Goal: Transaction & Acquisition: Purchase product/service

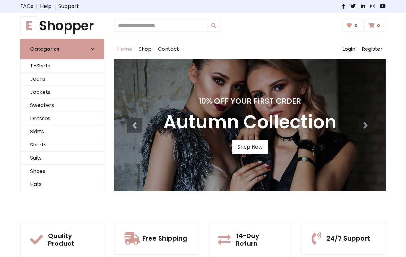
type input "*"
type input "**********"
type input "*****"
type input "**********"
type input "*"
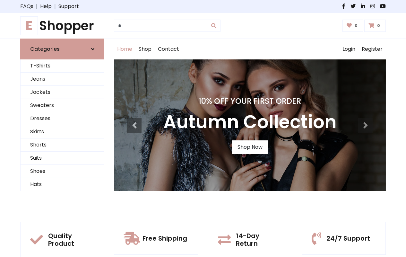
click at [0, 0] on icon at bounding box center [0, 0] width 0 height 0
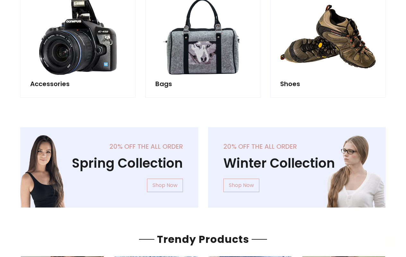
click at [391, 241] on icon at bounding box center [390, 240] width 3 height 5
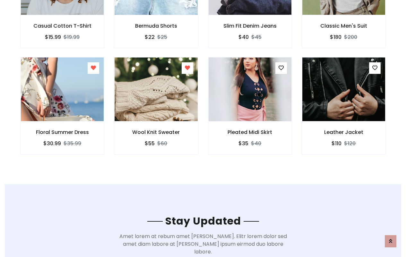
click at [183, 64] on button at bounding box center [187, 68] width 9 height 8
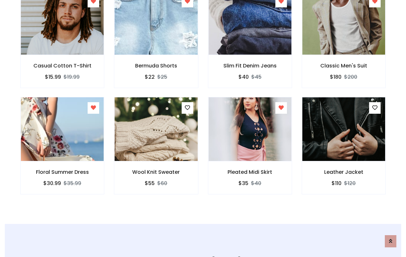
type input "**********"
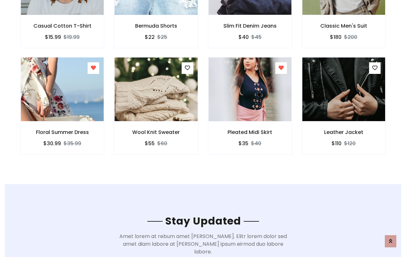
click at [0, 0] on icon at bounding box center [0, 0] width 0 height 0
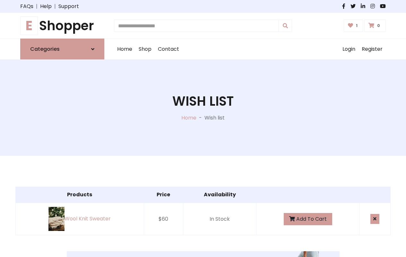
type input "*"
type input "*****"
type input "**********"
type input "*"
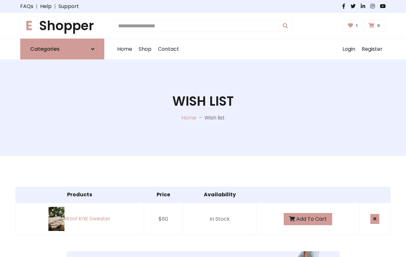
type input "*"
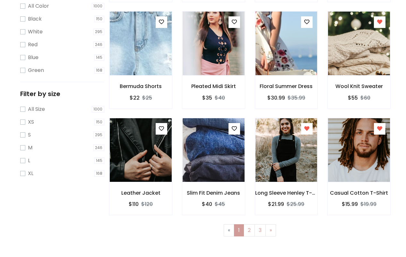
click at [307, 128] on icon at bounding box center [306, 128] width 5 height 5
click at [380, 128] on icon at bounding box center [379, 128] width 5 height 5
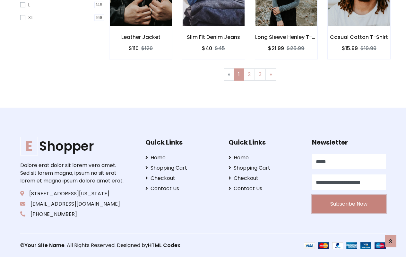
click at [312, 195] on button "Subscribe Now" at bounding box center [349, 204] width 74 height 18
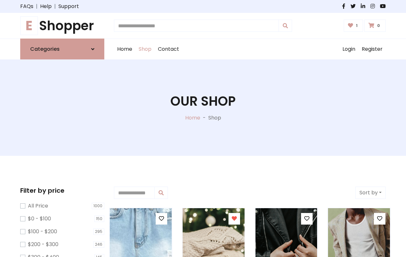
type input "*"
type input "*****"
type input "**********"
type input "*"
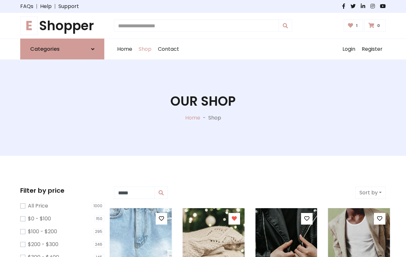
type input "*"
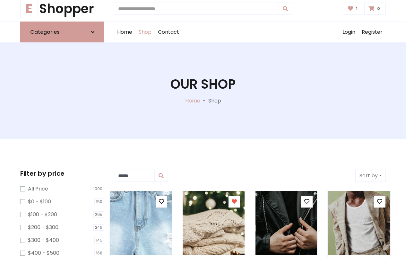
type input "*"
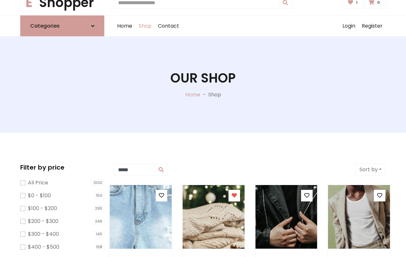
type input "*"
type input "*****"
click at [370, 169] on button "Sort by" at bounding box center [370, 169] width 30 height 12
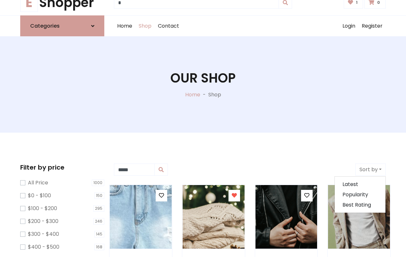
click at [161, 195] on icon at bounding box center [161, 195] width 5 height 5
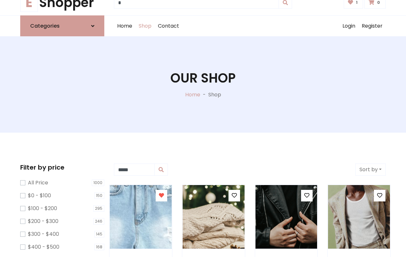
click at [234, 195] on icon at bounding box center [234, 195] width 5 height 5
click at [307, 195] on icon at bounding box center [306, 195] width 5 height 5
click at [380, 195] on icon at bounding box center [379, 195] width 5 height 5
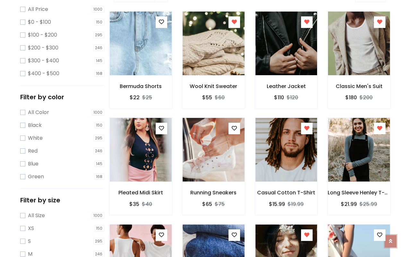
click at [391, 241] on icon at bounding box center [390, 238] width 3 height 5
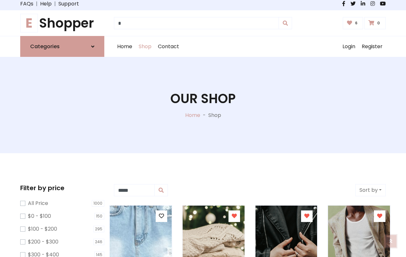
scroll to position [0, 0]
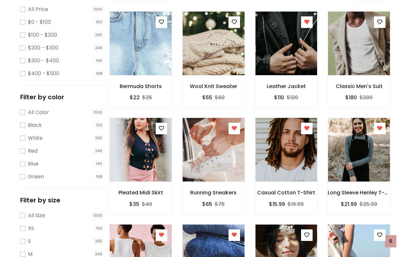
click at [307, 128] on icon at bounding box center [306, 127] width 5 height 5
click at [380, 128] on icon at bounding box center [379, 127] width 5 height 5
click at [161, 235] on icon at bounding box center [161, 234] width 5 height 5
click at [234, 235] on icon at bounding box center [234, 234] width 5 height 5
click at [307, 235] on icon at bounding box center [306, 234] width 5 height 5
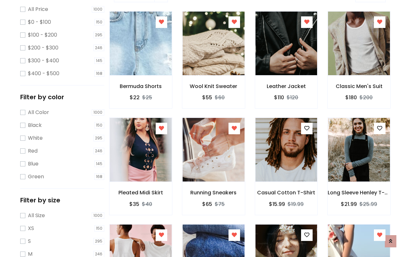
click at [380, 235] on icon at bounding box center [379, 234] width 5 height 5
click at [375, 231] on button at bounding box center [379, 235] width 9 height 8
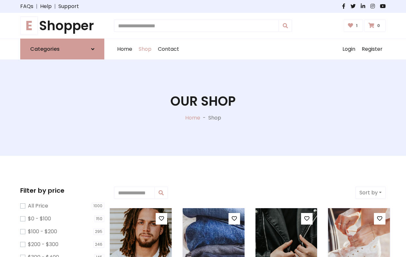
type input "*"
type input "*****"
type input "**********"
type input "*"
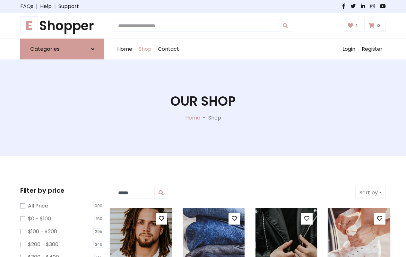
type input "*"
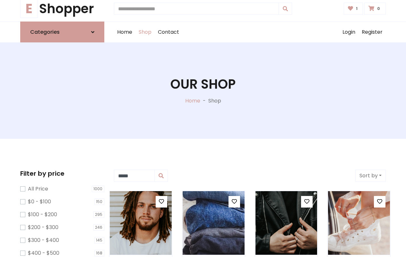
type input "*"
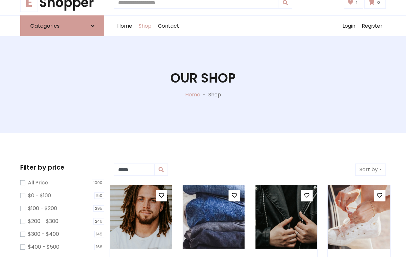
type input "*"
type input "*****"
click at [370, 169] on button "Sort by" at bounding box center [370, 169] width 30 height 12
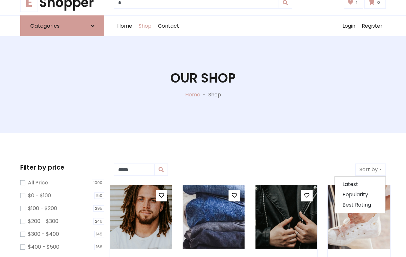
click at [161, 195] on icon at bounding box center [161, 195] width 5 height 5
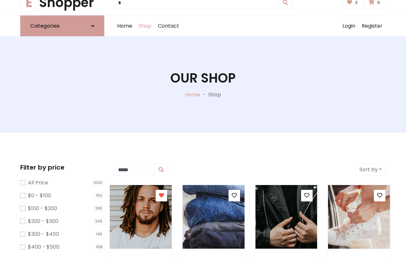
click at [234, 195] on icon at bounding box center [234, 195] width 5 height 5
click at [307, 195] on icon at bounding box center [306, 195] width 5 height 5
click at [380, 195] on icon at bounding box center [379, 195] width 5 height 5
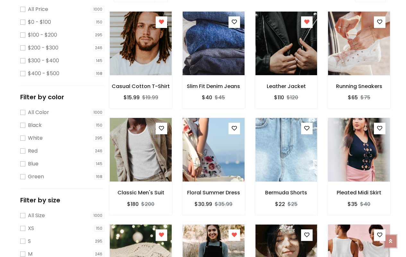
click at [391, 241] on icon at bounding box center [390, 240] width 3 height 5
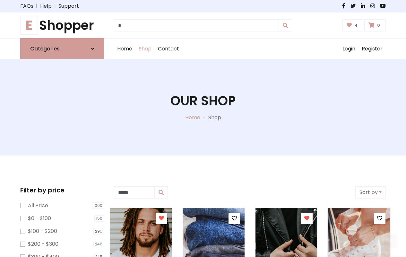
scroll to position [0, 0]
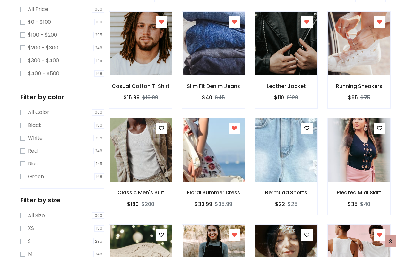
click at [307, 128] on icon at bounding box center [306, 127] width 5 height 5
click at [380, 128] on icon at bounding box center [379, 127] width 5 height 5
click at [161, 235] on icon at bounding box center [161, 234] width 5 height 5
click at [234, 235] on icon at bounding box center [234, 234] width 5 height 5
click at [307, 235] on icon at bounding box center [306, 234] width 5 height 5
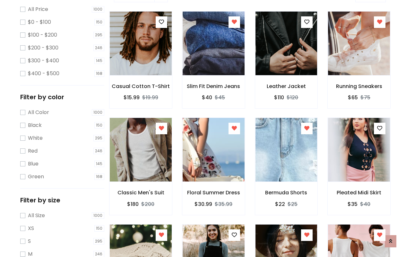
click at [380, 235] on icon at bounding box center [379, 234] width 5 height 5
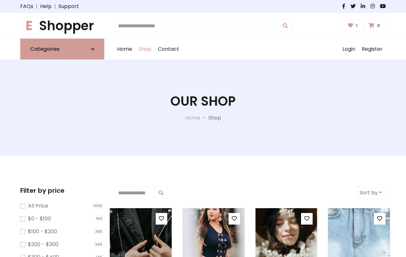
type input "*"
type input "*****"
type input "**********"
type input "*"
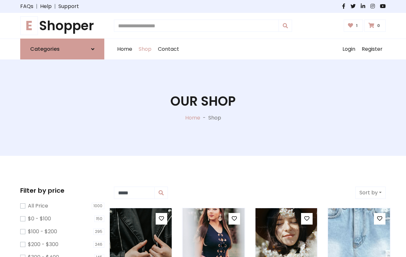
type input "*"
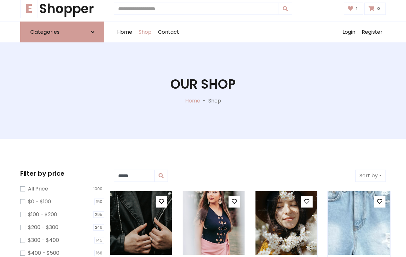
type input "*"
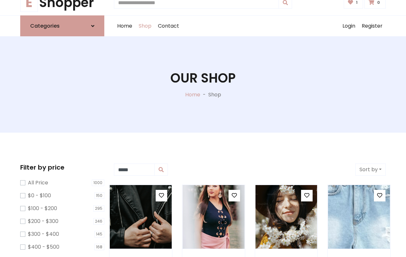
type input "*"
type input "*****"
click at [370, 169] on button "Sort by" at bounding box center [370, 169] width 30 height 12
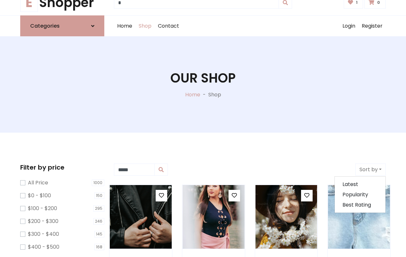
click at [161, 195] on icon at bounding box center [161, 195] width 5 height 5
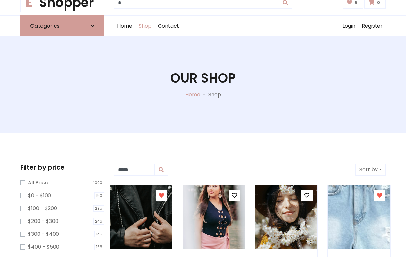
click at [234, 195] on icon at bounding box center [234, 195] width 5 height 5
click at [307, 195] on icon at bounding box center [306, 195] width 5 height 5
click at [380, 195] on icon at bounding box center [379, 195] width 5 height 5
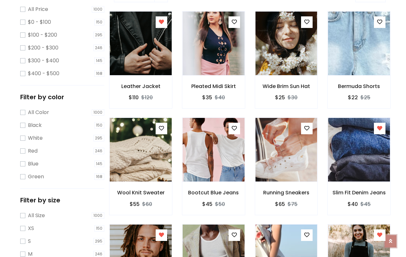
click at [391, 241] on icon at bounding box center [390, 240] width 3 height 5
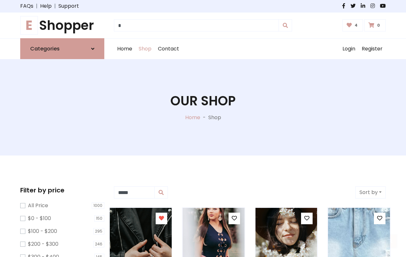
scroll to position [0, 0]
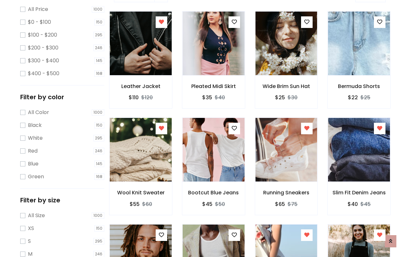
click at [307, 128] on icon at bounding box center [306, 127] width 5 height 5
click at [380, 128] on icon at bounding box center [379, 127] width 5 height 5
click at [161, 235] on icon at bounding box center [161, 234] width 5 height 5
click at [234, 235] on icon at bounding box center [234, 234] width 5 height 5
click at [307, 235] on icon at bounding box center [306, 234] width 5 height 5
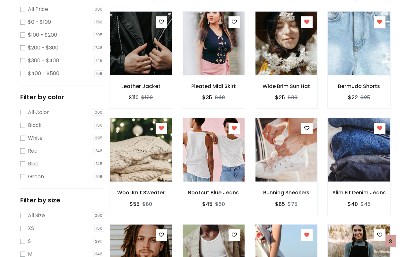
click at [380, 235] on icon at bounding box center [379, 234] width 5 height 5
click at [375, 231] on button at bounding box center [379, 235] width 9 height 8
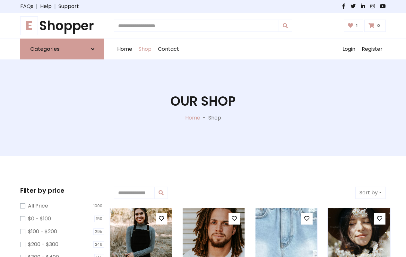
type input "*"
type input "*****"
type input "**********"
type input "*"
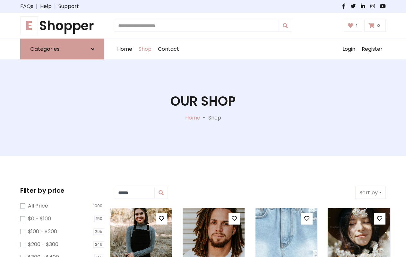
type input "*"
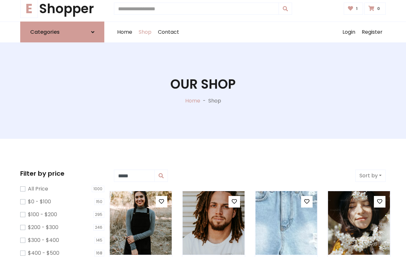
type input "*"
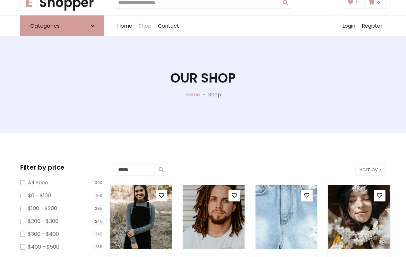
type input "*"
type input "*****"
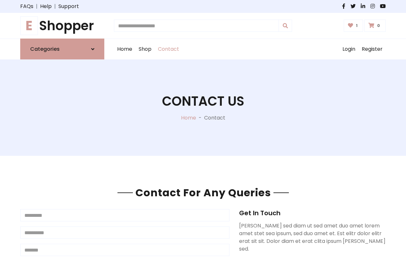
type input "*"
type input "*****"
type input "**********"
type input "*"
type textarea "*"
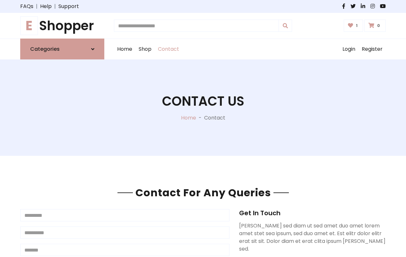
type input "*****"
type input "**********"
type input "*"
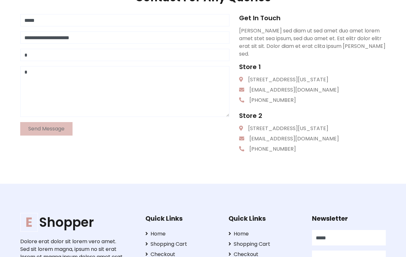
click at [0, 0] on icon at bounding box center [0, 0] width 0 height 0
click at [125, 20] on input "*****" at bounding box center [124, 20] width 209 height 12
type input "*****"
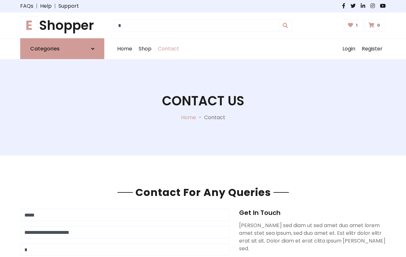
scroll to position [0, 0]
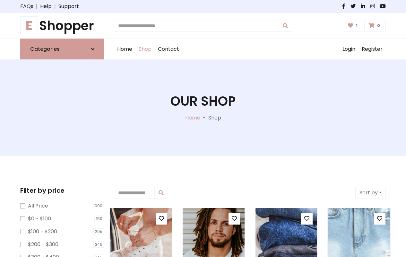
type input "*"
type input "*****"
type input "**********"
type input "*"
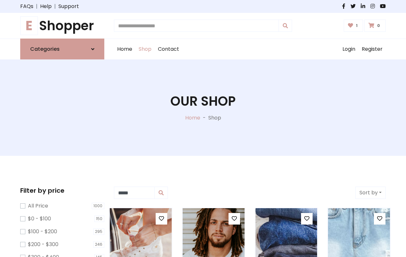
type input "*"
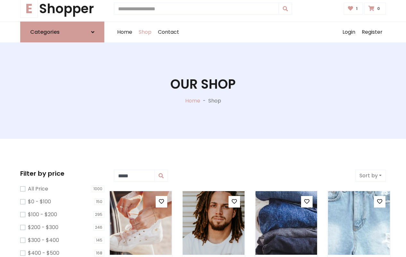
type input "*"
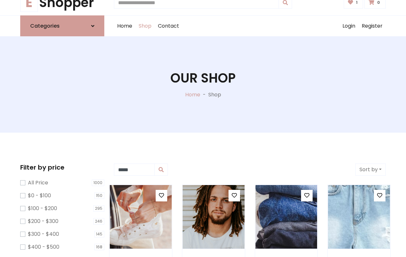
type input "*"
type input "*****"
click at [370, 169] on button "Sort by" at bounding box center [370, 169] width 30 height 12
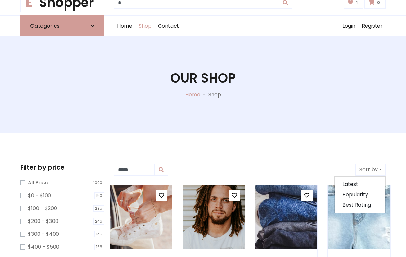
click at [161, 195] on icon at bounding box center [161, 195] width 5 height 5
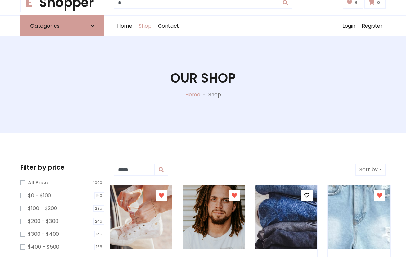
click at [234, 195] on icon at bounding box center [234, 195] width 5 height 5
click at [307, 195] on icon at bounding box center [306, 195] width 5 height 5
click at [380, 195] on icon at bounding box center [379, 195] width 5 height 5
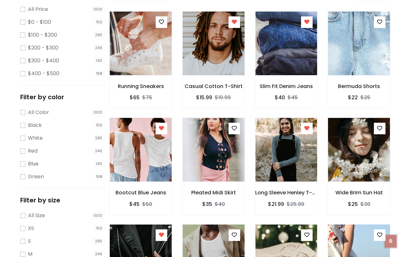
click at [391, 241] on icon at bounding box center [390, 240] width 3 height 5
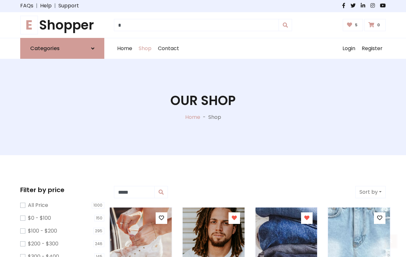
scroll to position [0, 0]
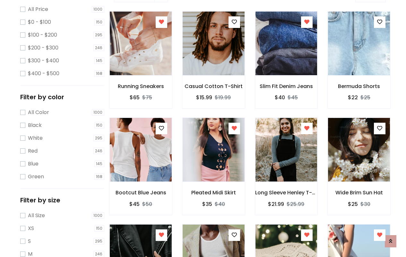
click at [307, 128] on icon at bounding box center [306, 127] width 5 height 5
click at [380, 128] on icon at bounding box center [379, 127] width 5 height 5
click at [161, 235] on icon at bounding box center [161, 234] width 5 height 5
click at [234, 235] on icon at bounding box center [234, 234] width 5 height 5
click at [307, 235] on icon at bounding box center [306, 234] width 5 height 5
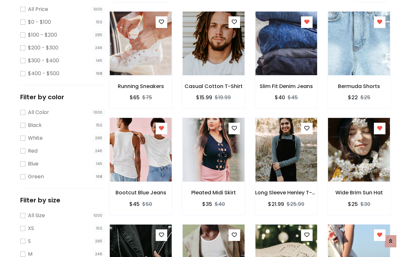
click at [380, 235] on icon at bounding box center [379, 234] width 5 height 5
click at [375, 231] on button at bounding box center [379, 235] width 9 height 8
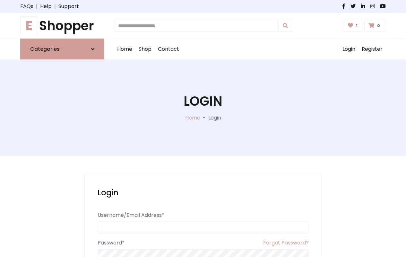
type input "*"
type input "**********"
type input "*"
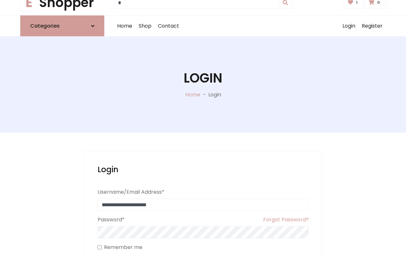
type input "**********"
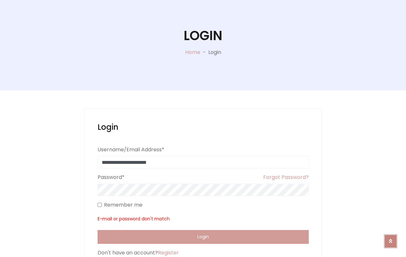
click at [391, 241] on icon at bounding box center [390, 240] width 3 height 5
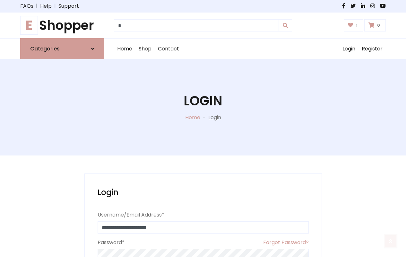
scroll to position [0, 0]
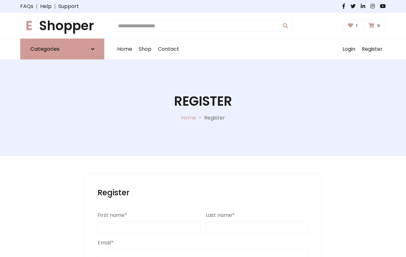
type input "*"
type input "**********"
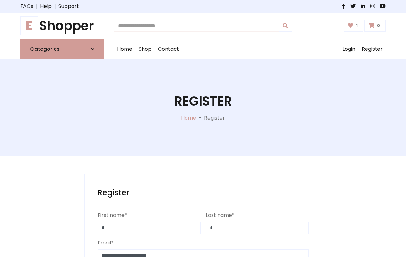
type input "*"
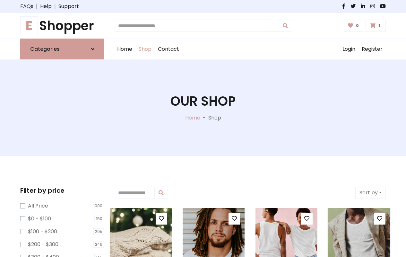
type input "*"
type input "*****"
type input "**********"
type input "*"
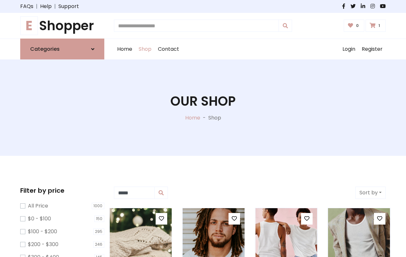
type input "*"
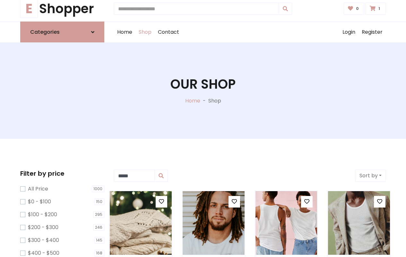
type input "*"
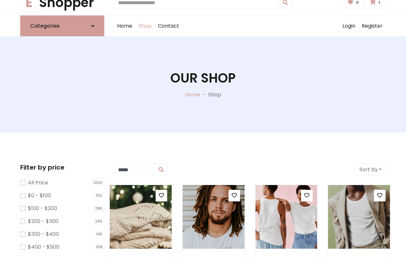
type input "*"
type input "*****"
click at [370, 169] on button "Sort by" at bounding box center [370, 169] width 30 height 12
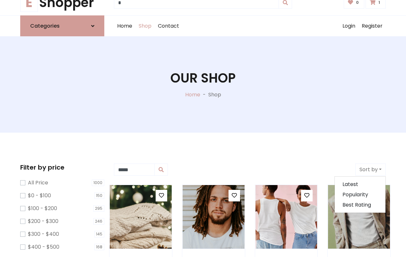
click at [161, 195] on icon at bounding box center [161, 195] width 5 height 5
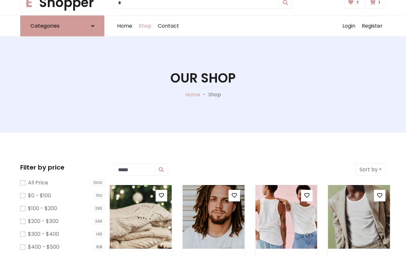
click at [234, 195] on icon at bounding box center [234, 195] width 5 height 5
click at [307, 195] on icon at bounding box center [306, 195] width 5 height 5
click at [380, 195] on icon at bounding box center [379, 195] width 5 height 5
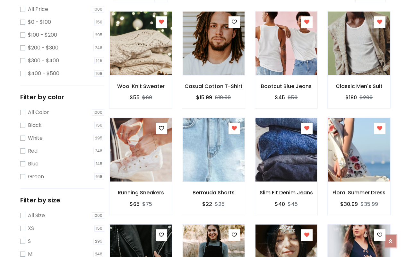
click at [391, 241] on icon at bounding box center [390, 240] width 3 height 5
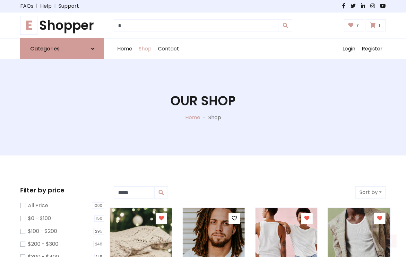
scroll to position [0, 0]
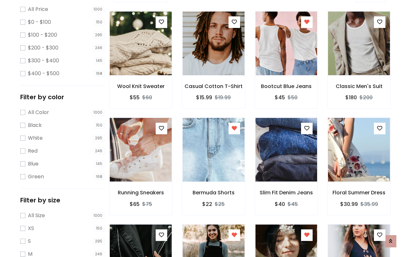
click at [307, 128] on icon at bounding box center [306, 127] width 5 height 5
click at [380, 128] on icon at bounding box center [379, 127] width 5 height 5
click at [161, 235] on icon at bounding box center [161, 234] width 5 height 5
click at [234, 235] on icon at bounding box center [234, 234] width 5 height 5
click at [307, 235] on icon at bounding box center [306, 234] width 5 height 5
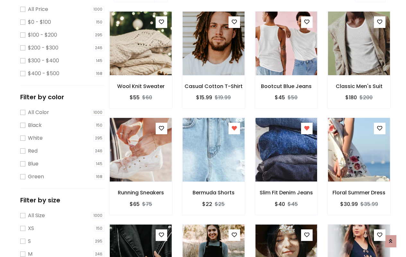
click at [380, 235] on icon at bounding box center [379, 234] width 5 height 5
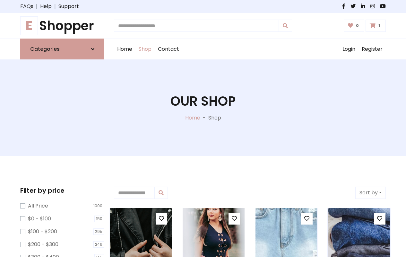
type input "*"
type input "*****"
type input "**********"
type input "*"
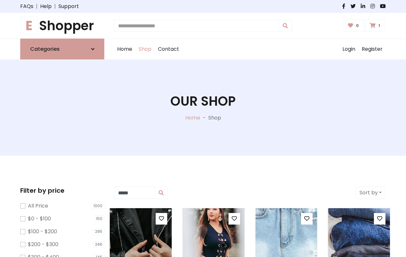
type input "*"
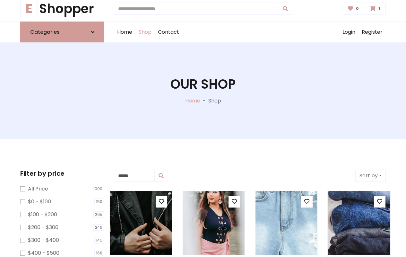
type input "*"
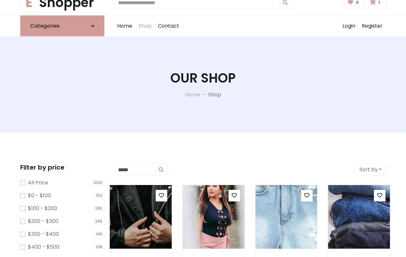
type input "*"
type input "*****"
click at [370, 169] on button "Sort by" at bounding box center [370, 169] width 30 height 12
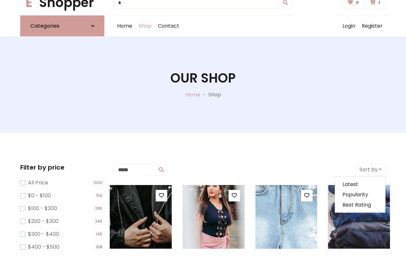
click at [161, 195] on icon at bounding box center [161, 195] width 5 height 5
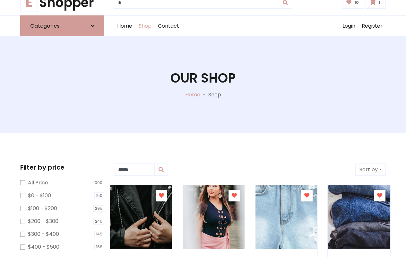
click at [234, 195] on icon at bounding box center [234, 195] width 5 height 5
click at [307, 195] on icon at bounding box center [306, 195] width 5 height 5
click at [380, 195] on icon at bounding box center [379, 195] width 5 height 5
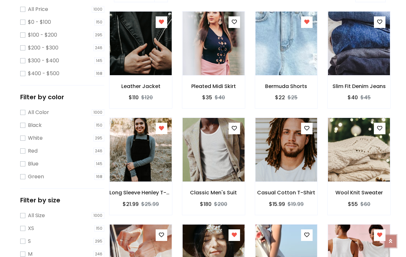
click at [391, 241] on icon at bounding box center [390, 240] width 3 height 5
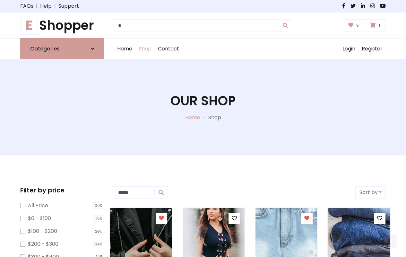
scroll to position [0, 0]
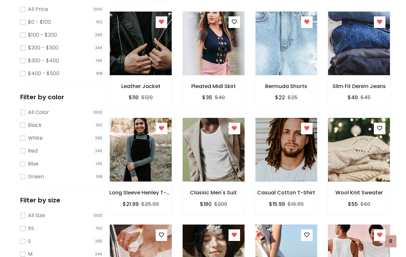
click at [307, 128] on icon at bounding box center [306, 127] width 5 height 5
click at [380, 128] on icon at bounding box center [379, 127] width 5 height 5
click at [161, 235] on icon at bounding box center [161, 234] width 5 height 5
click at [234, 235] on icon at bounding box center [234, 234] width 5 height 5
click at [307, 235] on icon at bounding box center [306, 234] width 5 height 5
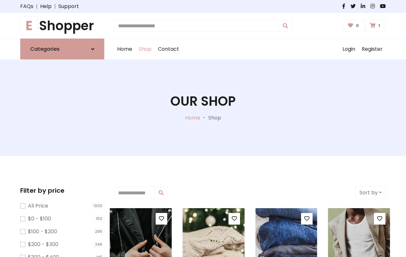
type input "*"
type input "*****"
type input "**********"
type input "*"
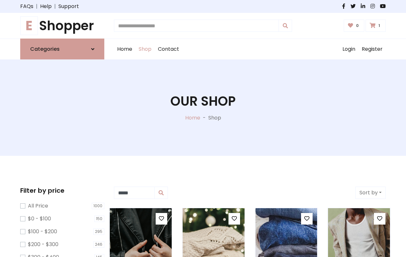
type input "*"
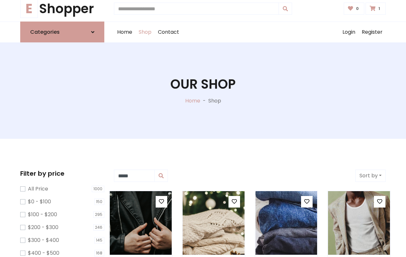
type input "*"
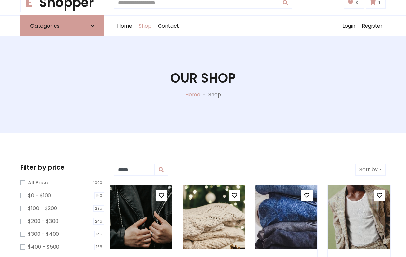
type input "*"
type input "*****"
click at [370, 169] on button "Sort by" at bounding box center [370, 169] width 30 height 12
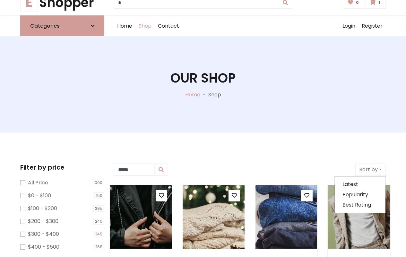
click at [161, 195] on icon at bounding box center [161, 195] width 5 height 5
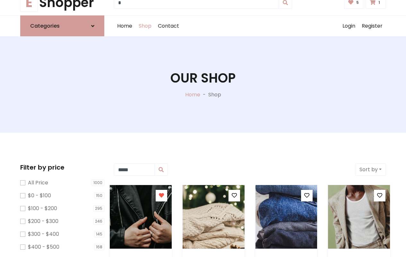
click at [234, 195] on icon at bounding box center [234, 195] width 5 height 5
click at [307, 195] on icon at bounding box center [306, 195] width 5 height 5
click at [380, 195] on icon at bounding box center [379, 195] width 5 height 5
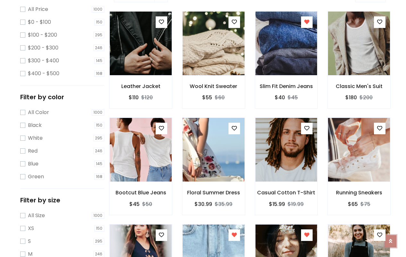
click at [391, 241] on icon at bounding box center [390, 240] width 3 height 5
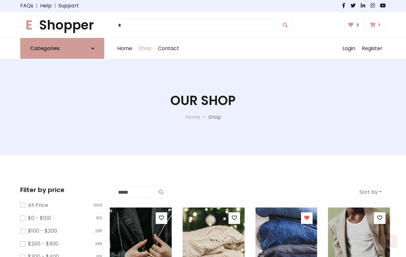
scroll to position [0, 0]
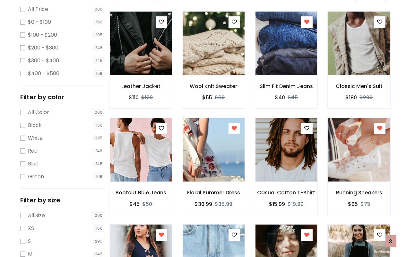
click at [307, 128] on icon at bounding box center [306, 127] width 5 height 5
click at [380, 128] on icon at bounding box center [379, 127] width 5 height 5
click at [161, 235] on icon at bounding box center [161, 234] width 5 height 5
click at [234, 235] on icon at bounding box center [234, 234] width 5 height 5
click at [307, 235] on icon at bounding box center [306, 234] width 5 height 5
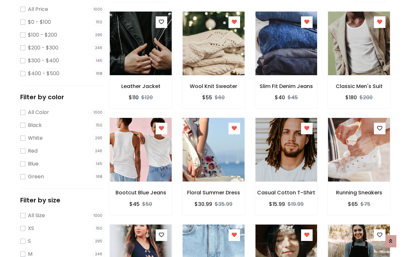
click at [380, 235] on icon at bounding box center [379, 234] width 5 height 5
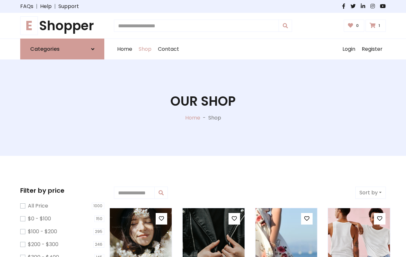
type input "*"
type input "*****"
type input "**********"
type input "*"
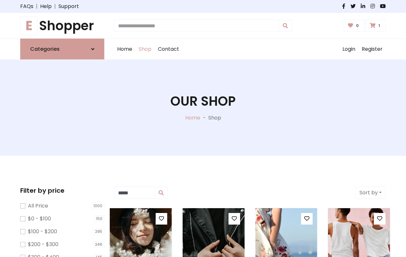
type input "*"
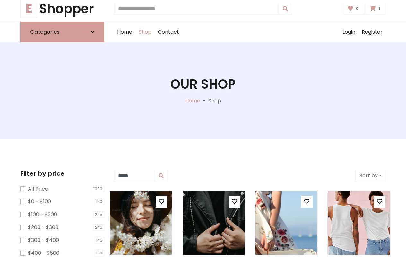
type input "*"
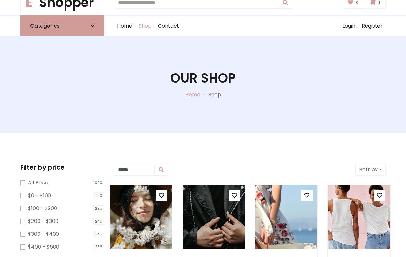
type input "*"
type input "*****"
click at [370, 169] on button "Sort by" at bounding box center [370, 169] width 30 height 12
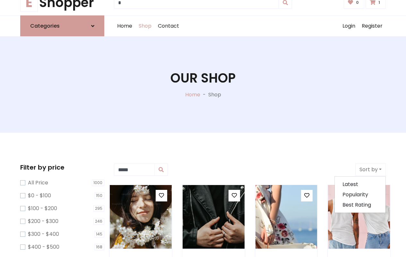
click at [161, 195] on icon at bounding box center [161, 195] width 5 height 5
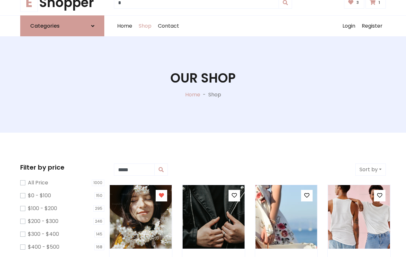
click at [234, 195] on icon at bounding box center [234, 195] width 5 height 5
click at [307, 195] on icon at bounding box center [306, 195] width 5 height 5
click at [380, 195] on icon at bounding box center [379, 195] width 5 height 5
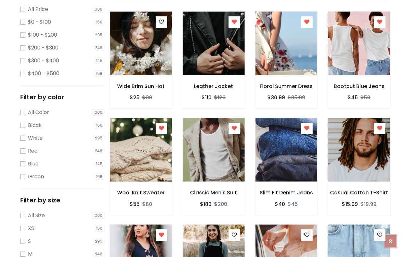
click at [391, 240] on icon at bounding box center [390, 239] width 3 height 5
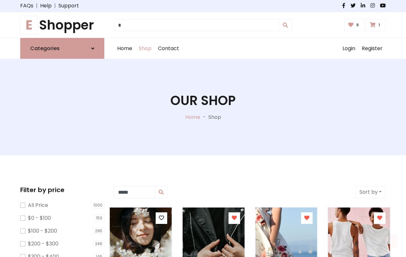
scroll to position [0, 0]
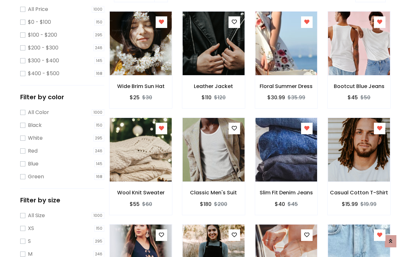
click at [307, 128] on icon at bounding box center [306, 127] width 5 height 5
click at [380, 128] on icon at bounding box center [379, 127] width 5 height 5
click at [161, 235] on icon at bounding box center [161, 234] width 5 height 5
click at [234, 235] on icon at bounding box center [234, 234] width 5 height 5
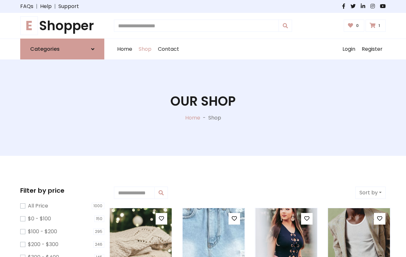
type input "*"
type input "*****"
type input "**********"
type input "*"
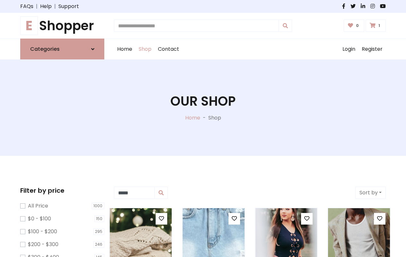
type input "*"
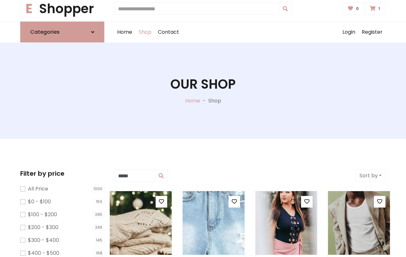
type input "*"
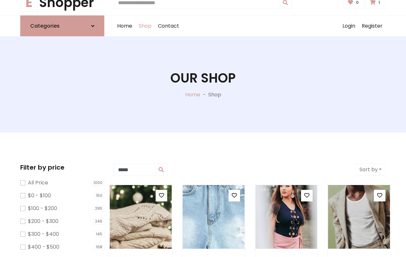
type input "*"
type input "*****"
click at [370, 169] on button "Sort by" at bounding box center [370, 169] width 30 height 12
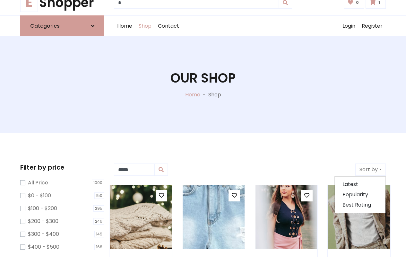
click at [161, 195] on icon at bounding box center [161, 195] width 5 height 5
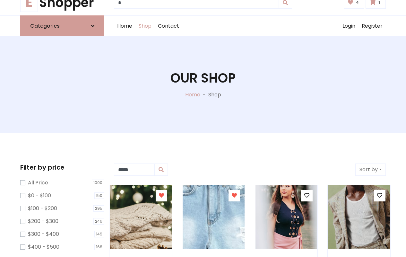
click at [234, 195] on icon at bounding box center [234, 195] width 5 height 5
click at [307, 195] on icon at bounding box center [306, 195] width 5 height 5
click at [380, 195] on icon at bounding box center [379, 195] width 5 height 5
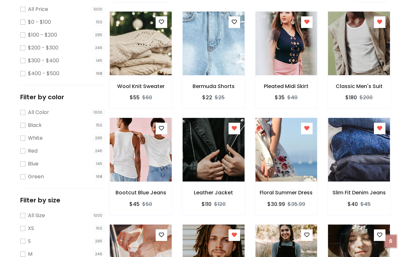
click at [391, 239] on icon at bounding box center [390, 236] width 3 height 5
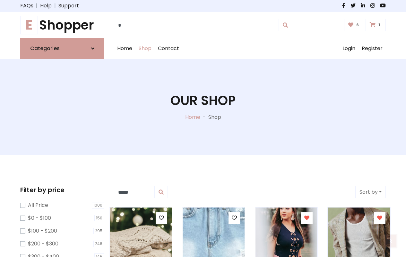
scroll to position [0, 0]
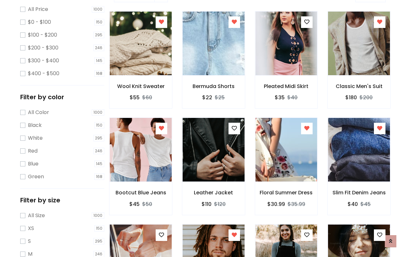
click at [307, 128] on icon at bounding box center [306, 127] width 5 height 5
click at [380, 128] on icon at bounding box center [379, 127] width 5 height 5
click at [161, 235] on icon at bounding box center [161, 234] width 5 height 5
click at [234, 235] on icon at bounding box center [234, 234] width 5 height 5
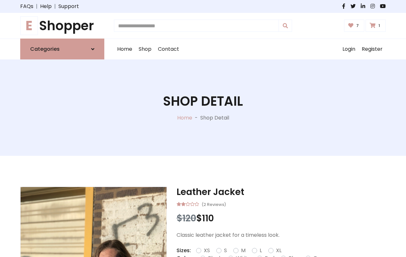
type input "*"
type input "*****"
type input "**********"
type input "*"
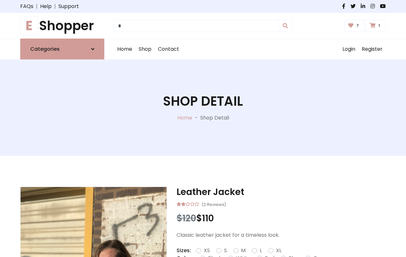
scroll to position [5, 0]
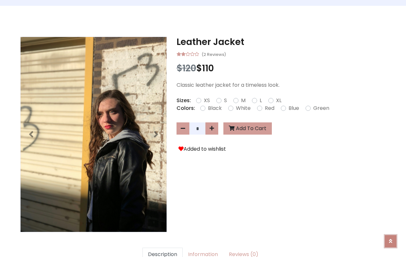
click at [391, 241] on icon at bounding box center [390, 240] width 3 height 5
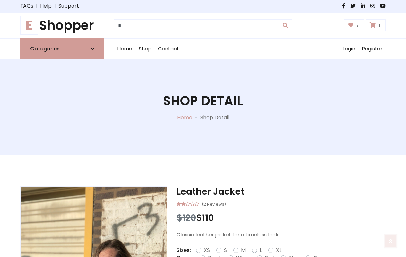
scroll to position [0, 0]
type input "*"
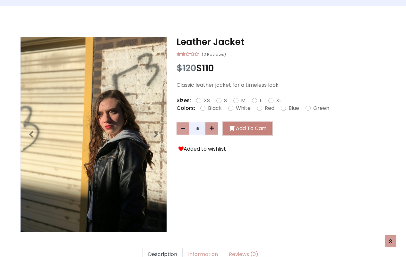
click at [246, 128] on button "Add To Cart" at bounding box center [247, 128] width 48 height 12
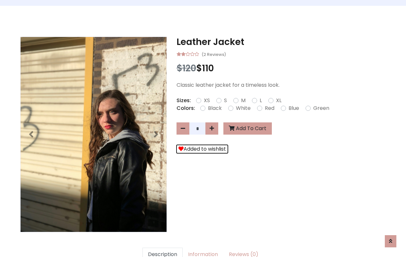
click at [201, 149] on button "Added to wishlist" at bounding box center [202, 149] width 51 height 8
click at [166, 247] on link "Description" at bounding box center [162, 253] width 40 height 13
click at [202, 247] on link "Information" at bounding box center [203, 253] width 41 height 13
click at [166, 247] on link "Description" at bounding box center [162, 253] width 40 height 13
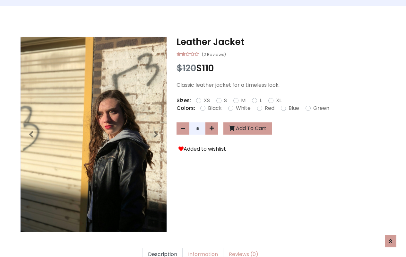
click at [202, 247] on link "Information" at bounding box center [203, 253] width 41 height 13
click at [239, 247] on link "Reviews (0)" at bounding box center [243, 253] width 40 height 13
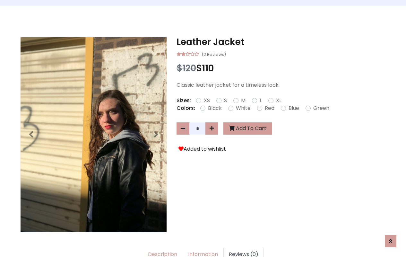
scroll to position [510, 0]
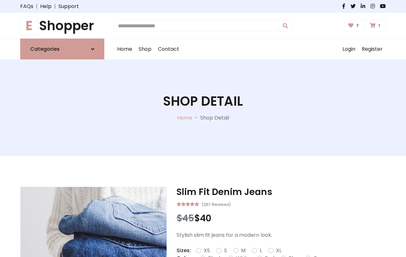
type input "*"
type textarea "*"
type input "*"
type input "**********"
type input "*****"
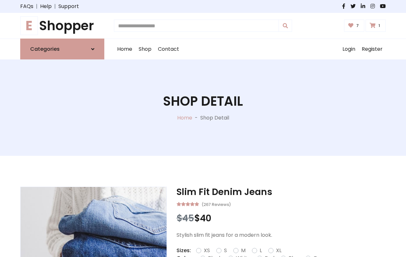
type input "**********"
type input "*"
click at [0, 0] on icon at bounding box center [0, 0] width 0 height 0
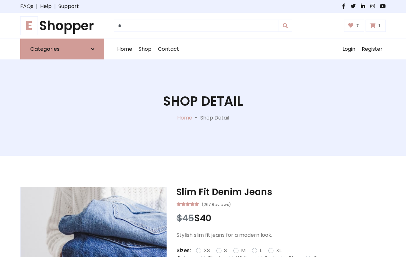
type input "*"
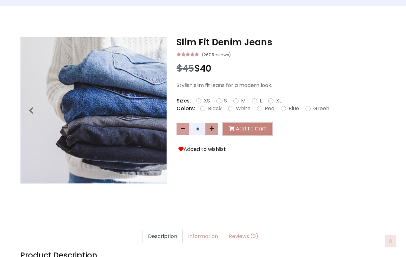
click at [246, 129] on button "Add To Cart" at bounding box center [247, 129] width 48 height 12
click at [201, 149] on button "Added to wishlist" at bounding box center [202, 149] width 51 height 8
click at [166, 236] on link "Description" at bounding box center [162, 235] width 40 height 13
click at [202, 236] on link "Information" at bounding box center [203, 235] width 41 height 13
click at [166, 237] on link "Description" at bounding box center [162, 235] width 40 height 13
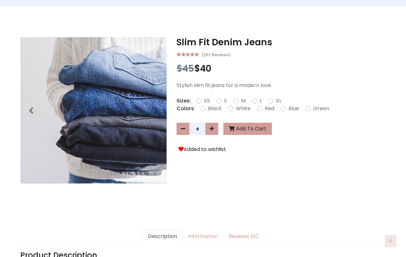
click at [166, 237] on link "Description" at bounding box center [162, 235] width 40 height 13
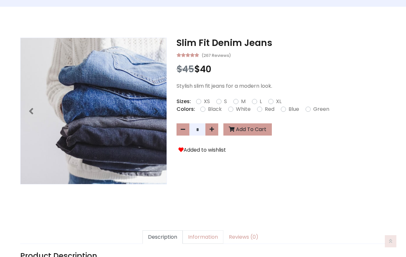
click at [202, 237] on link "Information" at bounding box center [203, 236] width 41 height 13
click at [239, 237] on link "Reviews (0)" at bounding box center [243, 236] width 40 height 13
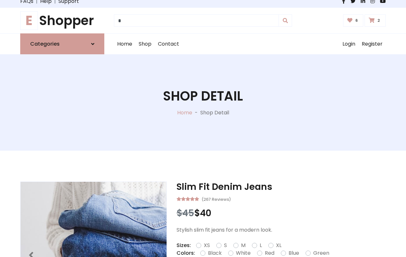
scroll to position [658, 0]
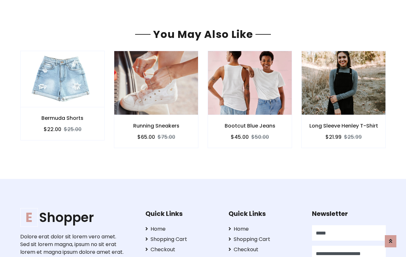
click at [215, 115] on div "Bootcut Blue Jeans $45.00 $50.00" at bounding box center [250, 131] width 84 height 33
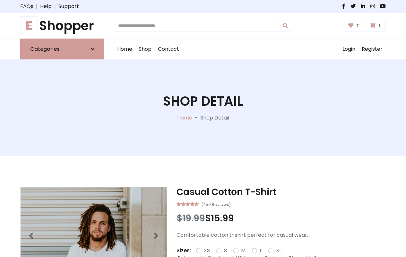
type input "*"
type textarea "*"
type input "*"
type input "**********"
type input "*****"
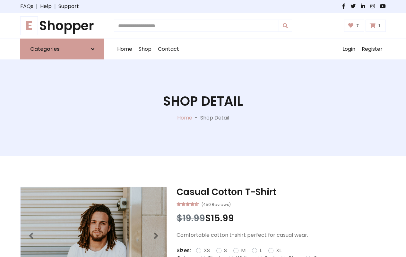
type input "**********"
type input "*"
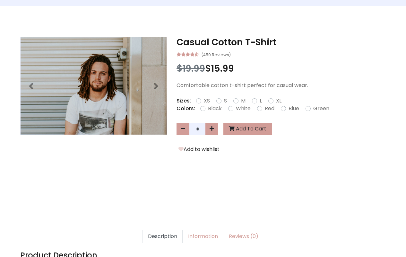
click at [0, 0] on icon at bounding box center [0, 0] width 0 height 0
click at [212, 129] on icon at bounding box center [212, 128] width 4 height 5
type input "*"
click at [246, 129] on button "Add To Cart" at bounding box center [247, 129] width 48 height 12
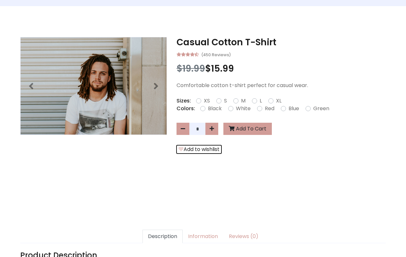
click at [198, 149] on button "Add to wishlist" at bounding box center [199, 149] width 45 height 8
click at [166, 237] on link "Description" at bounding box center [162, 235] width 40 height 13
click at [202, 237] on link "Information" at bounding box center [203, 235] width 41 height 13
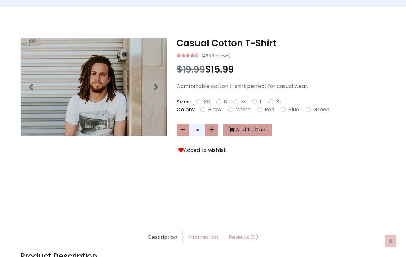
click at [166, 237] on link "Description" at bounding box center [162, 236] width 40 height 13
click at [202, 237] on link "Information" at bounding box center [203, 236] width 41 height 13
click at [202, 238] on link "Information" at bounding box center [203, 236] width 41 height 13
click at [239, 238] on link "Reviews (0)" at bounding box center [243, 236] width 40 height 13
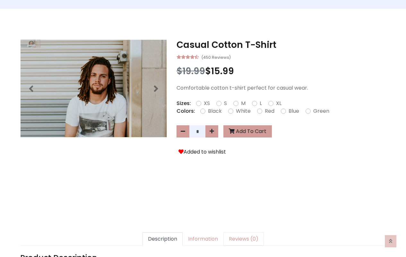
click at [239, 239] on link "Reviews (0)" at bounding box center [243, 238] width 40 height 13
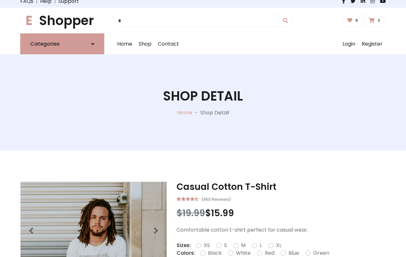
scroll to position [658, 0]
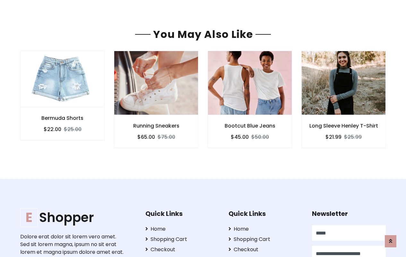
click at [215, 115] on div "Bootcut Blue Jeans $45.00 $50.00" at bounding box center [250, 131] width 84 height 33
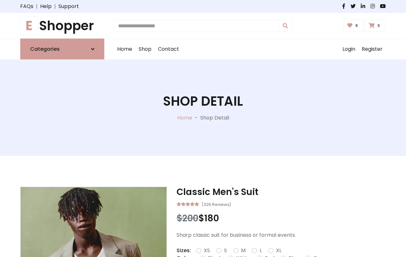
type input "*"
type input "*****"
type input "**********"
type input "*"
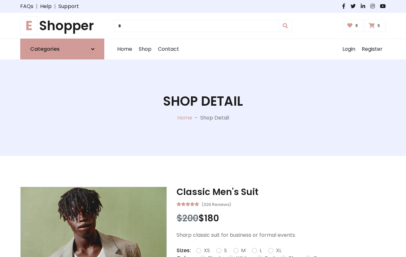
scroll to position [5, 0]
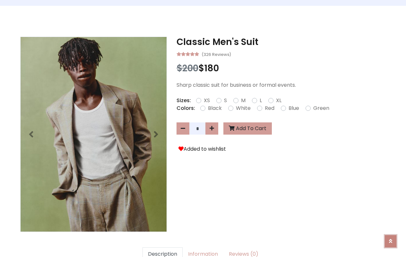
click at [391, 241] on icon at bounding box center [390, 240] width 3 height 5
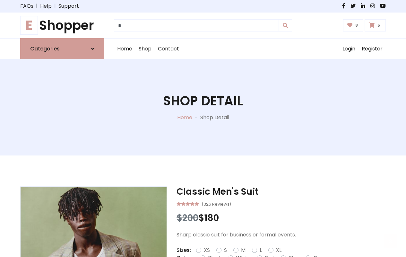
scroll to position [0, 0]
type input "*"
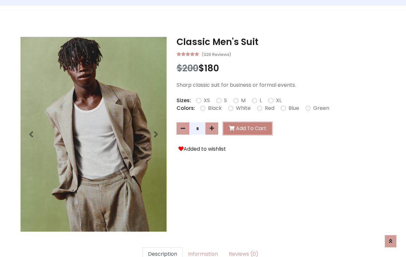
click at [246, 128] on button "Add To Cart" at bounding box center [247, 128] width 48 height 12
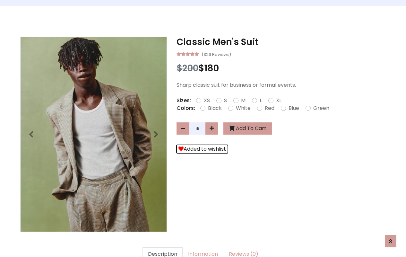
click at [201, 149] on button "Added to wishlist" at bounding box center [202, 149] width 51 height 8
click at [166, 247] on link "Description" at bounding box center [162, 253] width 40 height 13
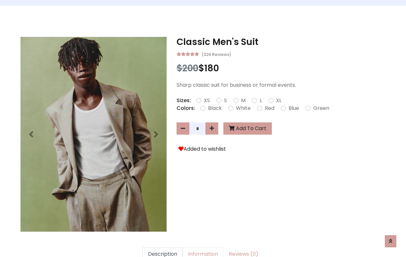
click at [202, 247] on link "Information" at bounding box center [203, 253] width 41 height 13
click at [239, 247] on link "Reviews (0)" at bounding box center [243, 253] width 40 height 13
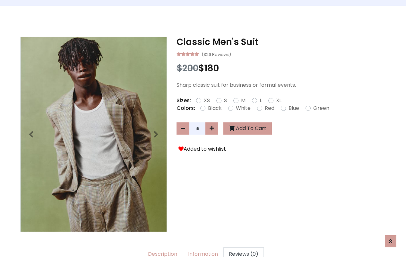
scroll to position [510, 0]
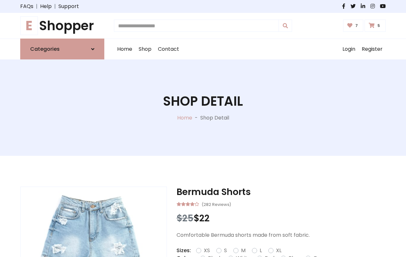
type input "*"
type input "*****"
type input "**********"
type input "*"
click at [93, 191] on div at bounding box center [94, 235] width 146 height 97
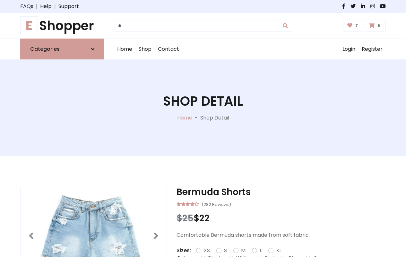
scroll to position [5, 0]
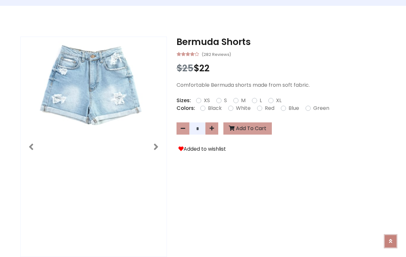
click at [391, 241] on icon at bounding box center [390, 240] width 3 height 5
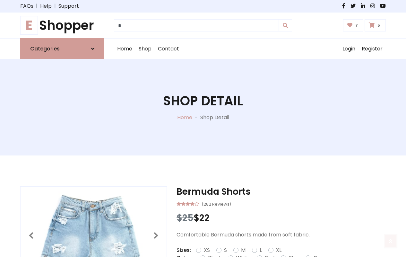
scroll to position [0, 0]
type input "*"
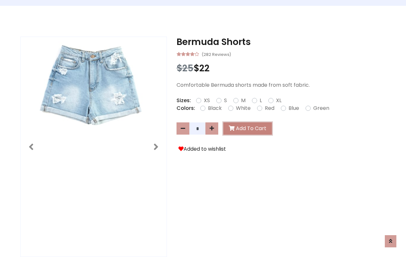
click at [246, 128] on button "Add To Cart" at bounding box center [247, 128] width 48 height 12
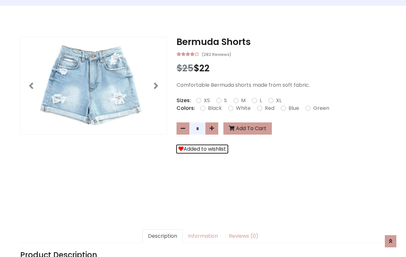
click at [201, 149] on button "Added to wishlist" at bounding box center [202, 149] width 51 height 8
click at [166, 236] on link "Description" at bounding box center [162, 235] width 40 height 13
click at [202, 236] on link "Information" at bounding box center [203, 235] width 41 height 13
click at [166, 236] on link "Description" at bounding box center [162, 235] width 40 height 13
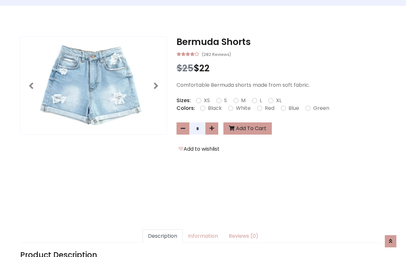
click at [202, 236] on link "Information" at bounding box center [203, 235] width 41 height 13
click at [239, 236] on link "Reviews (0)" at bounding box center [243, 235] width 40 height 13
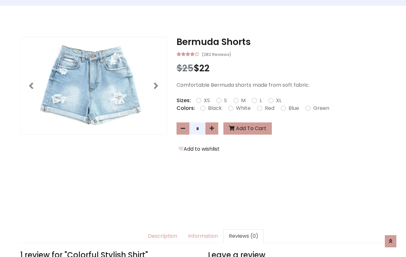
click at [239, 236] on link "Reviews (0)" at bounding box center [243, 235] width 40 height 13
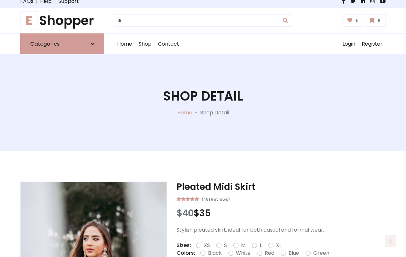
scroll to position [658, 0]
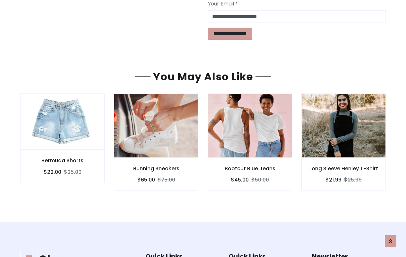
click at [215, 158] on div "Bootcut Blue Jeans $45.00 $50.00" at bounding box center [250, 174] width 84 height 33
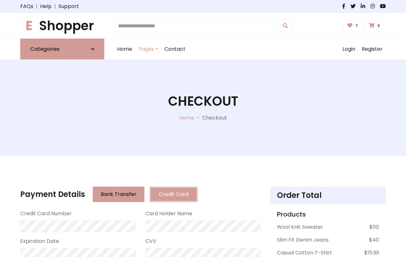
type input "*"
type input "*****"
type input "**********"
type input "*"
click at [147, 49] on link "Pages" at bounding box center [148, 49] width 26 height 21
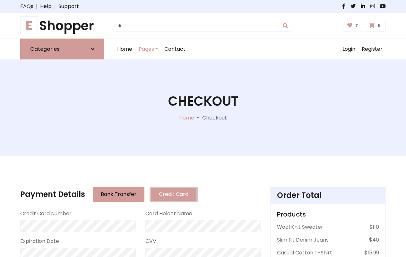
click at [147, 49] on link "Pages" at bounding box center [148, 49] width 26 height 21
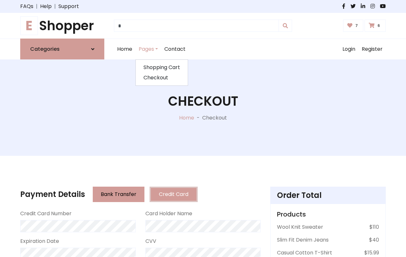
click at [135, 39] on link "Pages" at bounding box center [148, 49] width 26 height 21
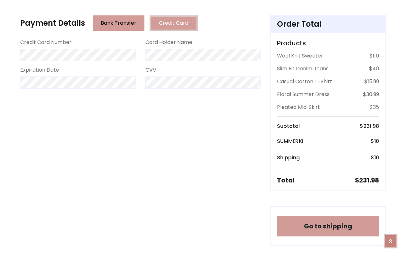
click at [391, 241] on icon at bounding box center [390, 240] width 3 height 5
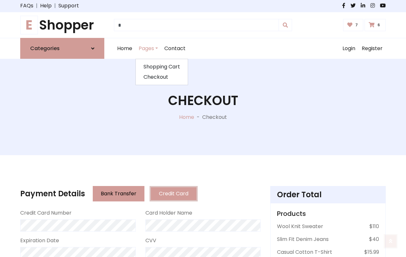
scroll to position [0, 0]
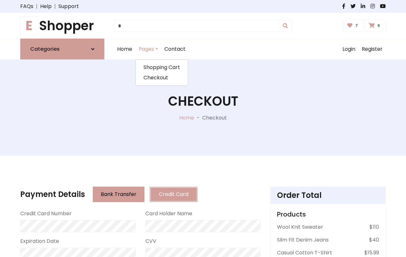
click at [111, 194] on button "Bank Transfer" at bounding box center [119, 193] width 52 height 15
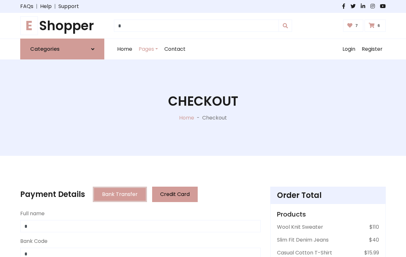
click at [113, 194] on button "Bank Transfer" at bounding box center [120, 193] width 54 height 15
click at [164, 194] on button "Credit Card" at bounding box center [175, 193] width 46 height 15
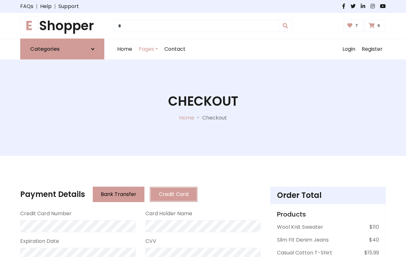
click at [111, 194] on button "Bank Transfer" at bounding box center [119, 193] width 52 height 15
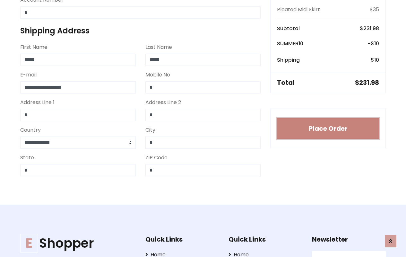
click at [328, 128] on button "Place Order" at bounding box center [328, 128] width 102 height 21
click at [277, 118] on button "Place Order" at bounding box center [328, 128] width 102 height 21
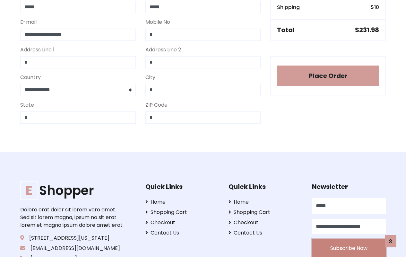
click at [349, 248] on button "Subscribe Now" at bounding box center [349, 248] width 74 height 18
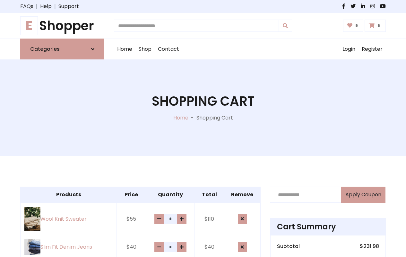
type input "*"
type input "*****"
type input "**********"
type input "*"
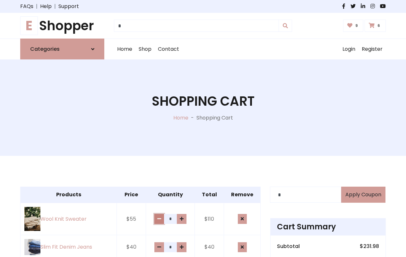
click at [158, 216] on icon at bounding box center [159, 218] width 4 height 4
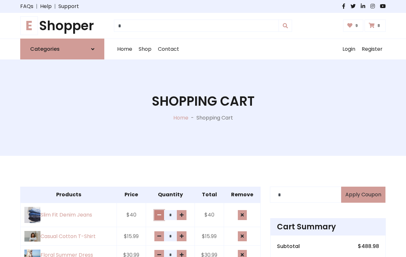
click at [158, 212] on icon at bounding box center [159, 214] width 4 height 4
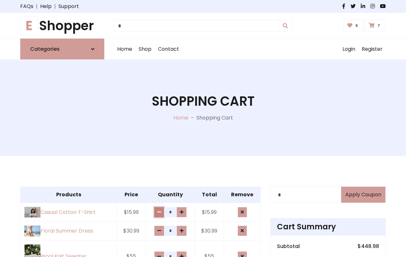
click at [158, 211] on icon at bounding box center [159, 212] width 4 height 4
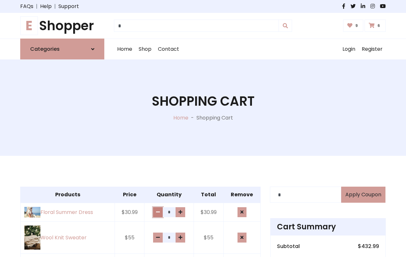
click at [158, 211] on icon at bounding box center [158, 212] width 4 height 4
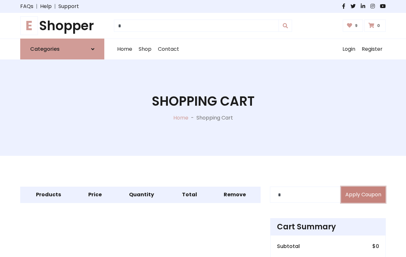
click at [365, 194] on button "Apply Coupon" at bounding box center [363, 194] width 44 height 16
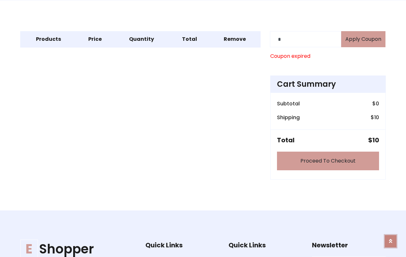
click at [391, 241] on icon at bounding box center [390, 239] width 3 height 5
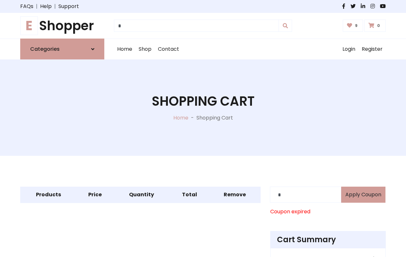
scroll to position [258, 0]
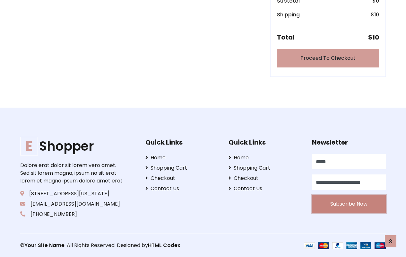
click at [349, 204] on button "Subscribe Now" at bounding box center [349, 204] width 74 height 18
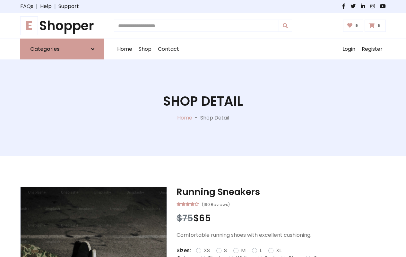
type input "*"
type input "*****"
type input "**********"
type input "*"
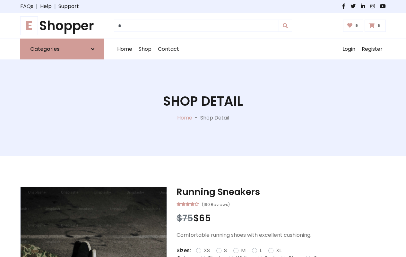
scroll to position [5, 0]
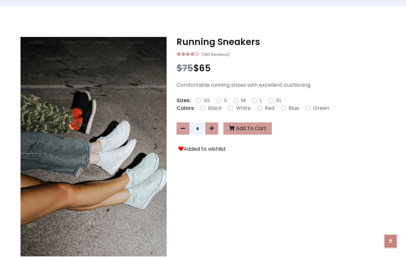
click at [391, 241] on icon at bounding box center [390, 240] width 3 height 5
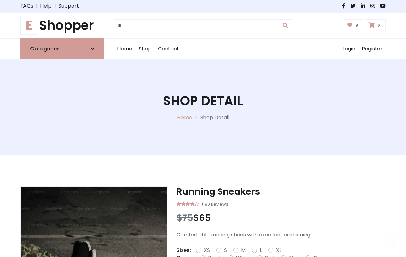
scroll to position [0, 0]
type input "*"
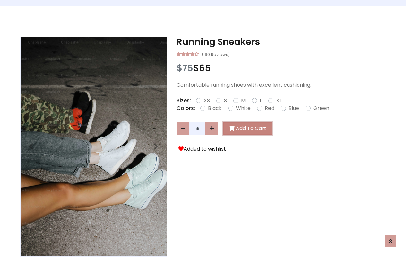
click at [246, 128] on button "Add To Cart" at bounding box center [247, 128] width 48 height 12
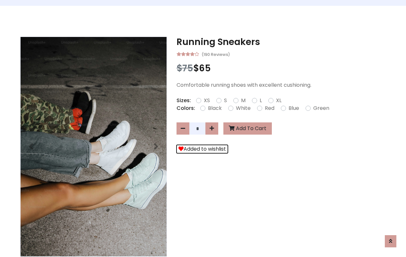
click at [201, 149] on button "Added to wishlist" at bounding box center [202, 149] width 51 height 8
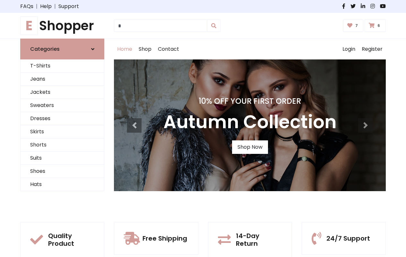
scroll to position [23, 0]
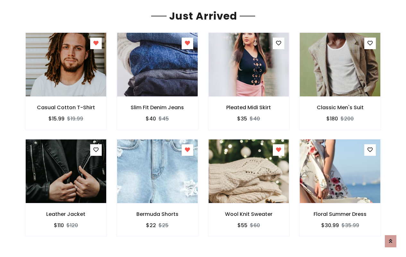
click at [391, 240] on icon at bounding box center [390, 240] width 3 height 5
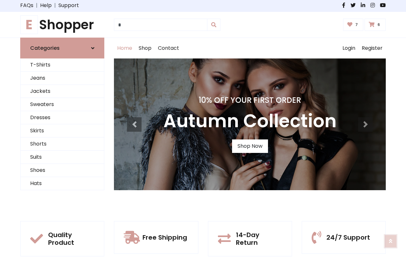
scroll to position [0, 0]
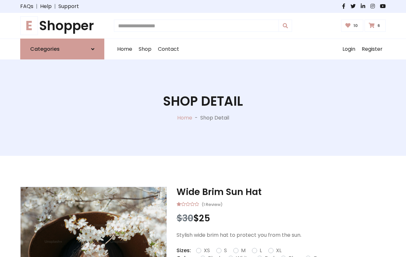
type input "*"
type input "*****"
type input "**********"
type input "*"
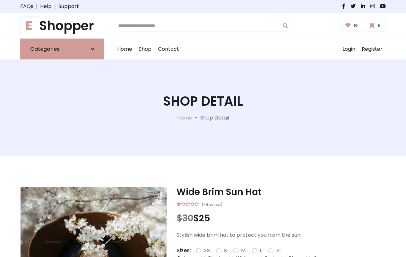
type input "*"
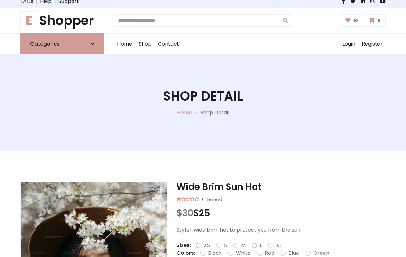
type input "*"
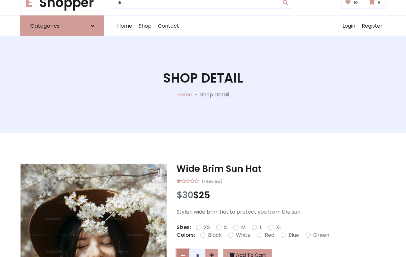
click at [183, 252] on icon at bounding box center [183, 254] width 4 height 5
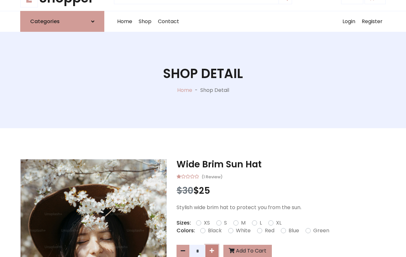
click at [212, 251] on icon at bounding box center [212, 250] width 4 height 5
type input "*"
click at [246, 251] on button "Add To Cart" at bounding box center [247, 251] width 48 height 12
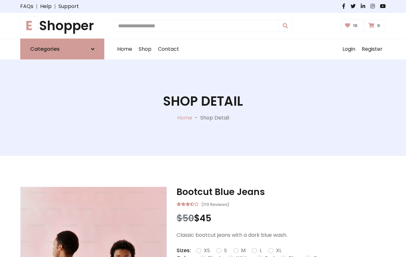
type input "*"
type input "*****"
type input "**********"
type input "*"
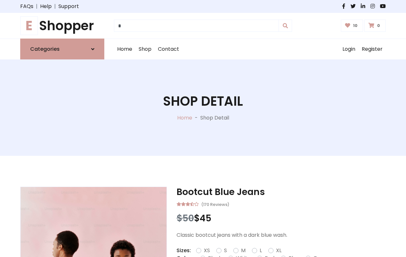
scroll to position [5, 0]
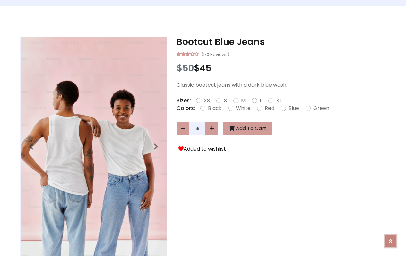
click at [391, 241] on icon at bounding box center [390, 240] width 3 height 5
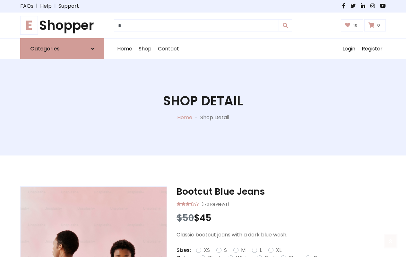
scroll to position [0, 0]
type input "*"
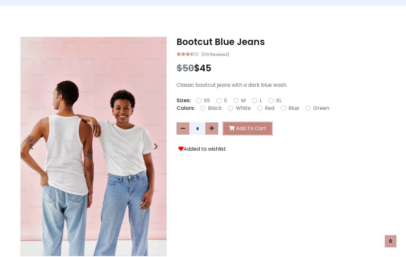
click at [246, 128] on button "Add To Cart" at bounding box center [247, 128] width 48 height 12
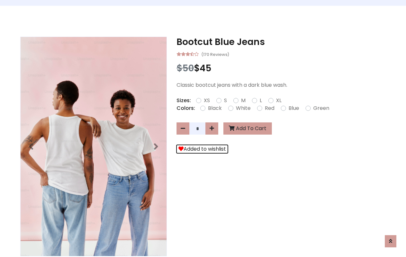
click at [201, 149] on button "Added to wishlist" at bounding box center [202, 149] width 51 height 8
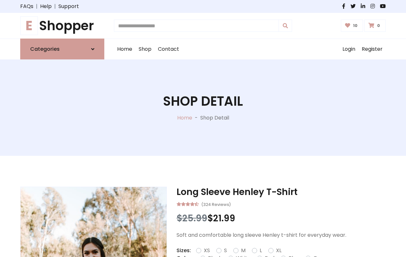
type input "*"
type input "*****"
type input "**********"
type input "*"
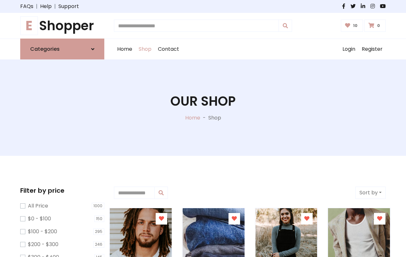
type input "*"
type input "*****"
type input "**********"
type input "*"
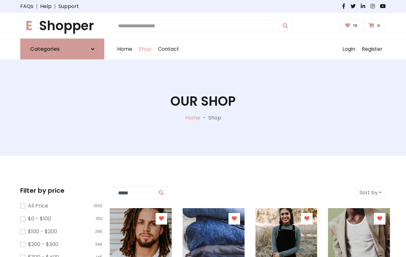
type input "*"
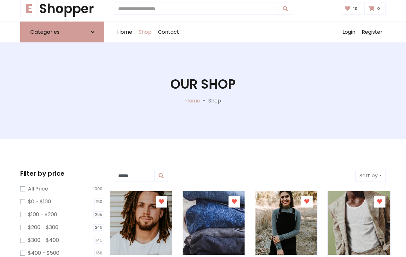
type input "*"
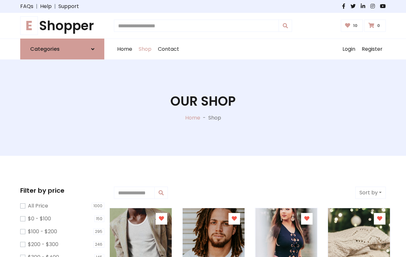
type input "*"
type input "*****"
type input "**********"
type input "*"
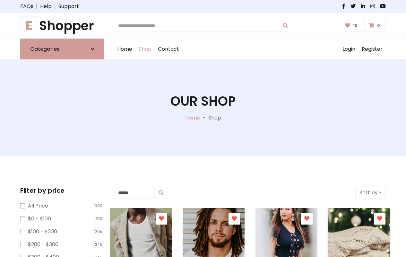
type input "*"
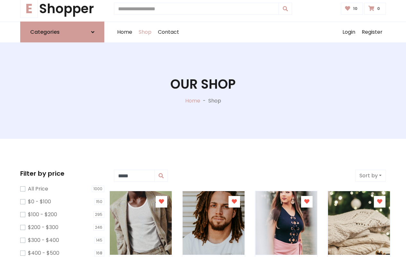
type input "*"
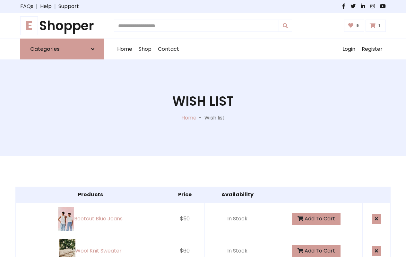
type input "*"
type input "*****"
type input "**********"
type input "*"
click at [314, 213] on button "Add To Cart" at bounding box center [316, 218] width 48 height 12
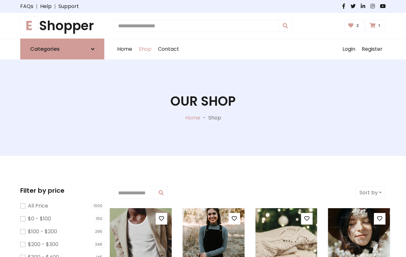
type input "*"
type input "*****"
type input "**********"
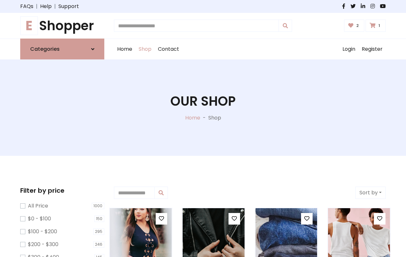
type input "*"
type input "*****"
type input "**********"
